Goal: Entertainment & Leisure: Browse casually

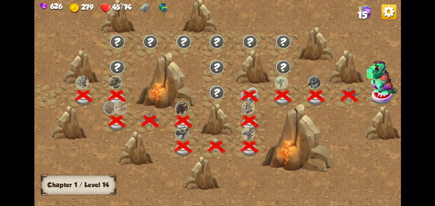
scroll to position [0, 97]
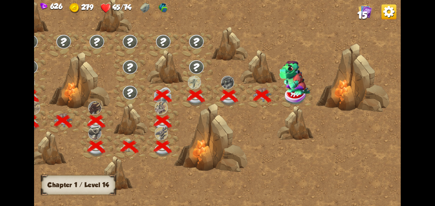
click at [292, 87] on img at bounding box center [294, 77] width 31 height 34
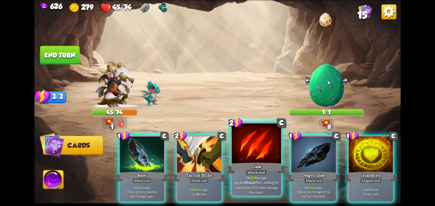
click at [263, 149] on div at bounding box center [256, 143] width 49 height 41
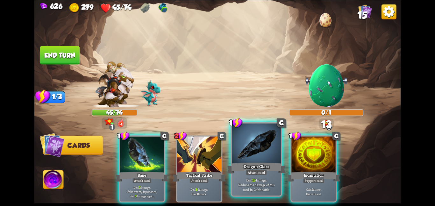
click at [248, 143] on div at bounding box center [256, 143] width 49 height 41
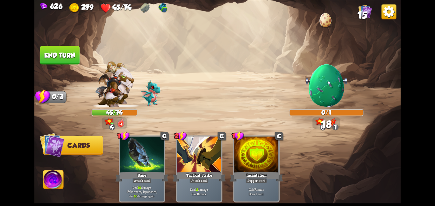
click at [57, 55] on button "End turn" at bounding box center [59, 55] width 39 height 18
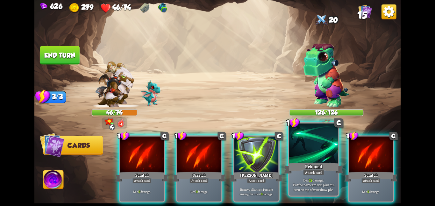
click at [297, 154] on div at bounding box center [313, 143] width 49 height 41
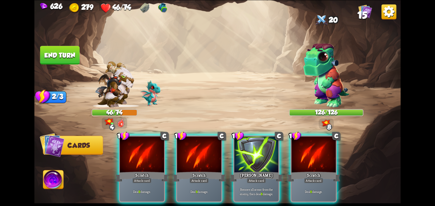
click at [297, 154] on div at bounding box center [313, 154] width 44 height 37
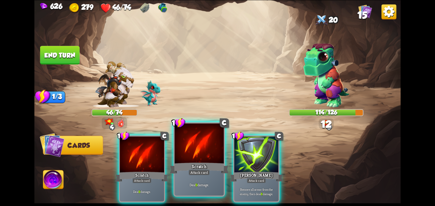
click at [175, 153] on div at bounding box center [198, 143] width 49 height 41
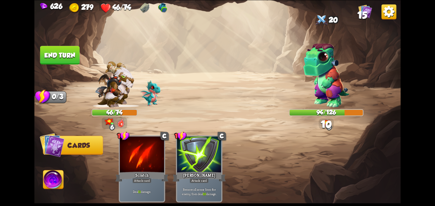
click at [63, 52] on button "End turn" at bounding box center [59, 55] width 39 height 18
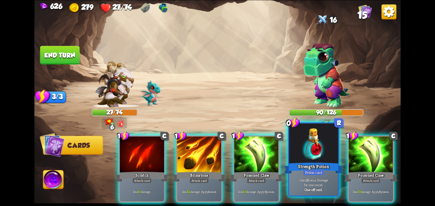
click at [315, 152] on div at bounding box center [313, 143] width 49 height 41
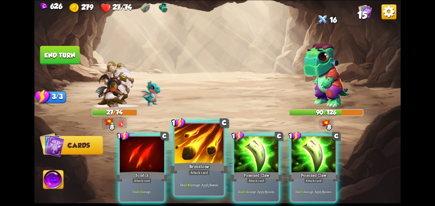
click at [192, 146] on div at bounding box center [198, 143] width 49 height 41
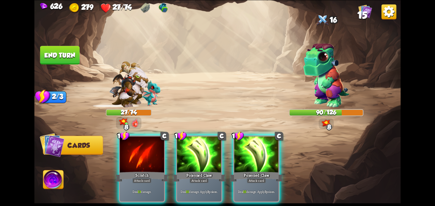
click at [192, 146] on div at bounding box center [199, 154] width 44 height 37
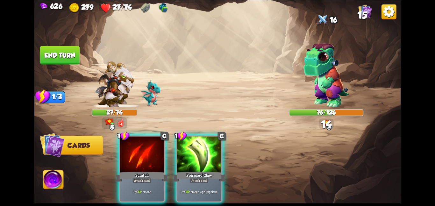
click at [192, 146] on div at bounding box center [199, 154] width 44 height 37
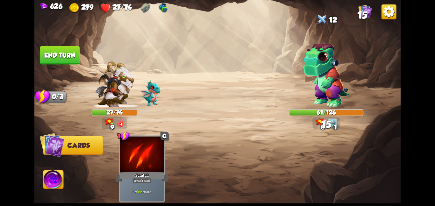
click at [53, 53] on button "End turn" at bounding box center [59, 55] width 39 height 18
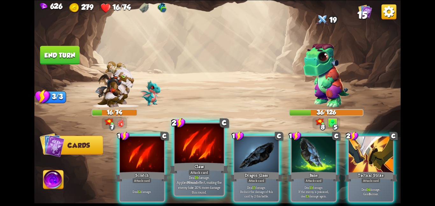
click at [193, 154] on div at bounding box center [198, 143] width 49 height 41
click at [234, 154] on div at bounding box center [256, 154] width 44 height 37
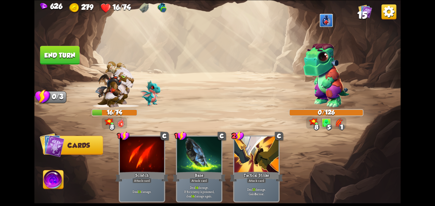
click at [60, 47] on button "End turn" at bounding box center [59, 55] width 39 height 18
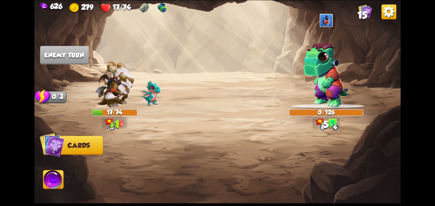
click at [353, 95] on div at bounding box center [326, 67] width 74 height 80
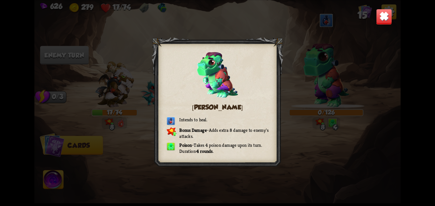
click at [383, 19] on img at bounding box center [384, 17] width 16 height 16
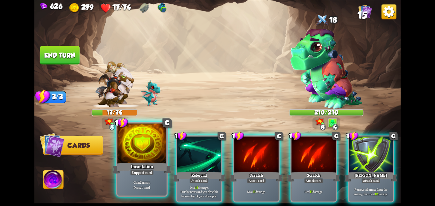
click at [139, 157] on div at bounding box center [141, 143] width 49 height 41
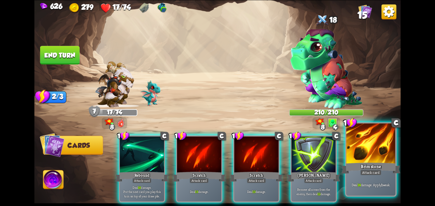
click at [364, 169] on div "Brimstone" at bounding box center [370, 167] width 59 height 13
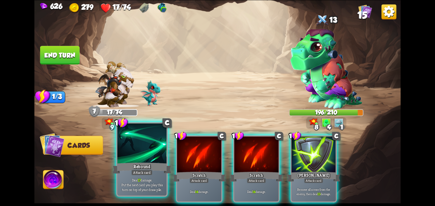
click at [124, 137] on div at bounding box center [141, 143] width 49 height 41
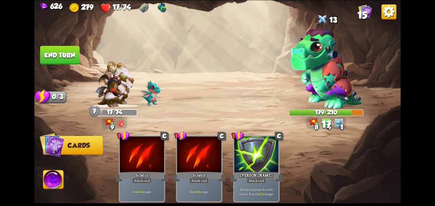
click at [62, 55] on button "End turn" at bounding box center [59, 55] width 39 height 18
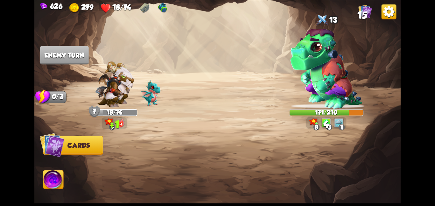
click at [129, 92] on img at bounding box center [114, 84] width 39 height 46
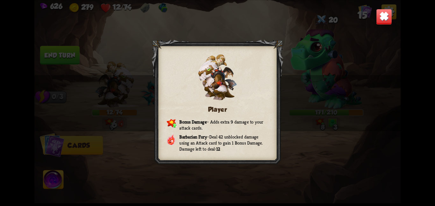
click at [377, 13] on img at bounding box center [384, 17] width 16 height 16
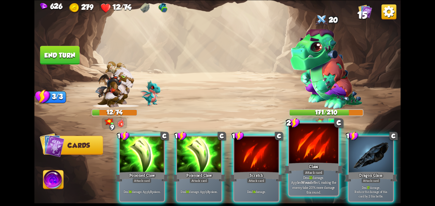
click at [312, 166] on div "Claw" at bounding box center [313, 167] width 59 height 13
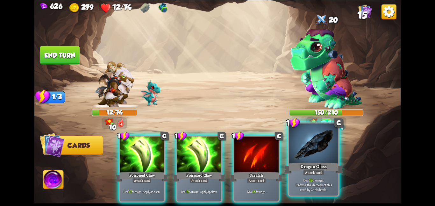
click at [313, 162] on div "Dragon Glass" at bounding box center [313, 167] width 59 height 13
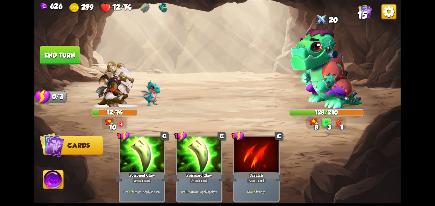
click at [47, 185] on img at bounding box center [53, 180] width 20 height 21
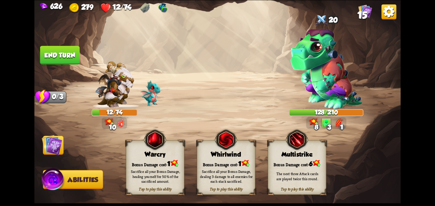
click at [149, 154] on div "Warcry" at bounding box center [155, 154] width 58 height 7
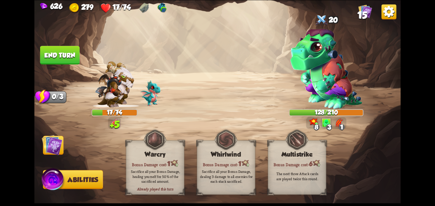
click at [51, 146] on img at bounding box center [52, 144] width 21 height 21
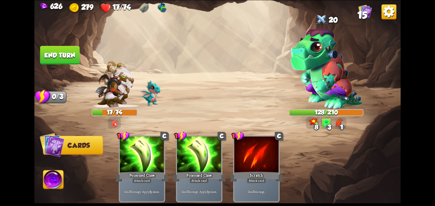
click at [64, 58] on button "End turn" at bounding box center [59, 55] width 39 height 18
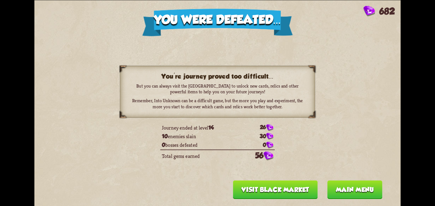
click at [350, 188] on button "Main menu" at bounding box center [354, 189] width 55 height 18
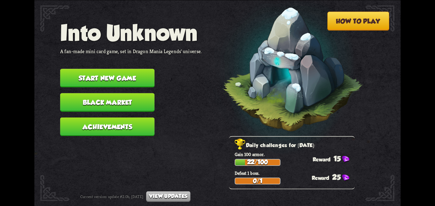
click at [140, 77] on button "Start new game" at bounding box center [107, 78] width 95 height 18
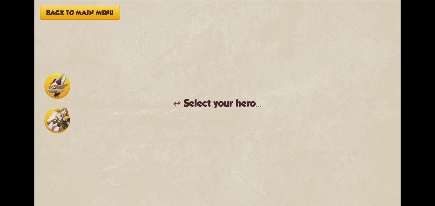
click at [53, 118] on img at bounding box center [57, 120] width 26 height 26
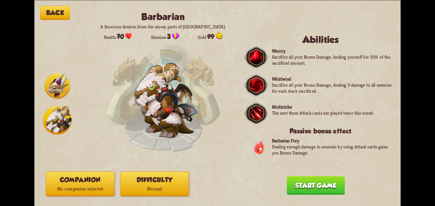
click at [71, 185] on p "No companion selected" at bounding box center [80, 188] width 68 height 9
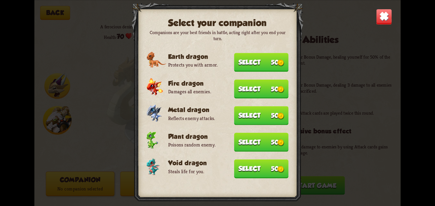
click at [235, 163] on button "Select 50" at bounding box center [261, 168] width 54 height 19
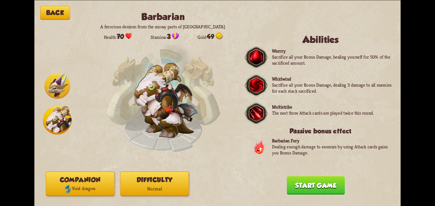
click at [126, 187] on p "Normal" at bounding box center [154, 188] width 68 height 9
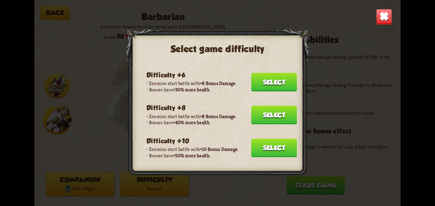
scroll to position [93, 0]
click at [276, 110] on button "Select" at bounding box center [274, 115] width 46 height 18
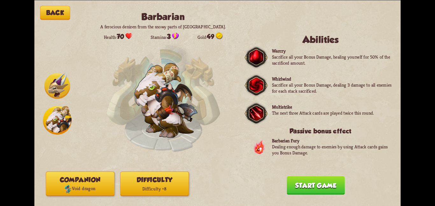
click at [294, 177] on button "Start game" at bounding box center [315, 185] width 58 height 18
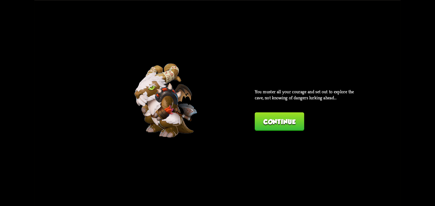
click at [273, 114] on button "Continue" at bounding box center [279, 121] width 49 height 18
